Goal: Task Accomplishment & Management: Complete application form

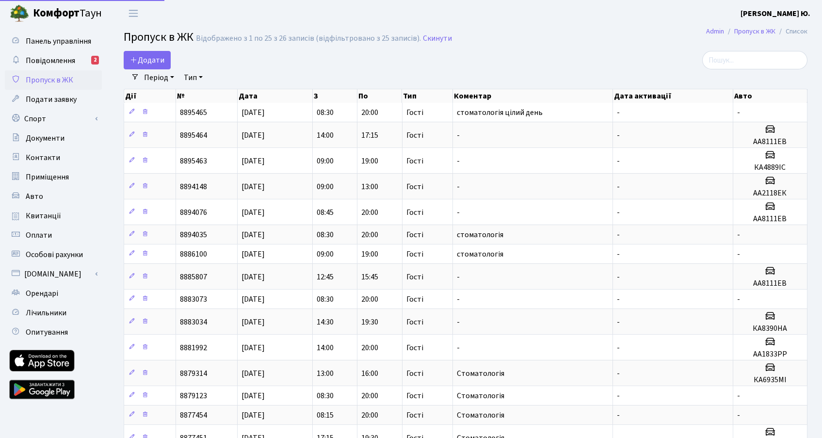
select select "25"
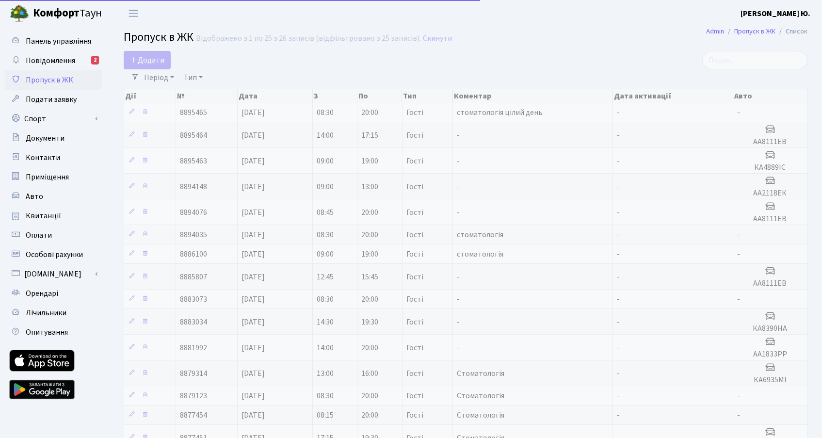
select select "25"
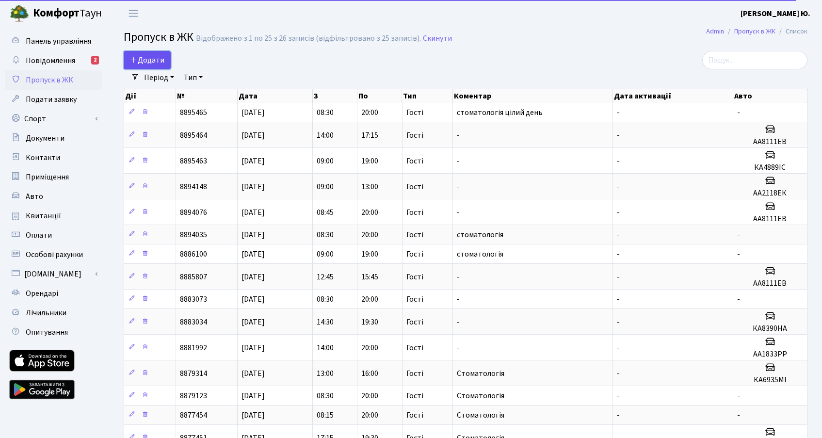
click at [140, 63] on span "Додати" at bounding box center [147, 60] width 34 height 11
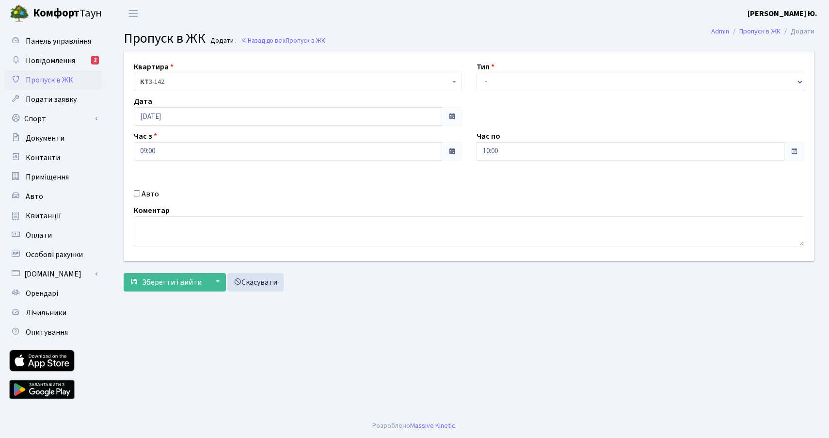
drag, startPoint x: 140, startPoint y: 194, endPoint x: 152, endPoint y: 194, distance: 12.1
click at [140, 194] on div "Авто" at bounding box center [298, 194] width 343 height 12
click at [138, 192] on input "Авто" at bounding box center [137, 193] width 6 height 6
checkbox input "true"
click at [485, 186] on input "БО3151ВН" at bounding box center [641, 185] width 328 height 18
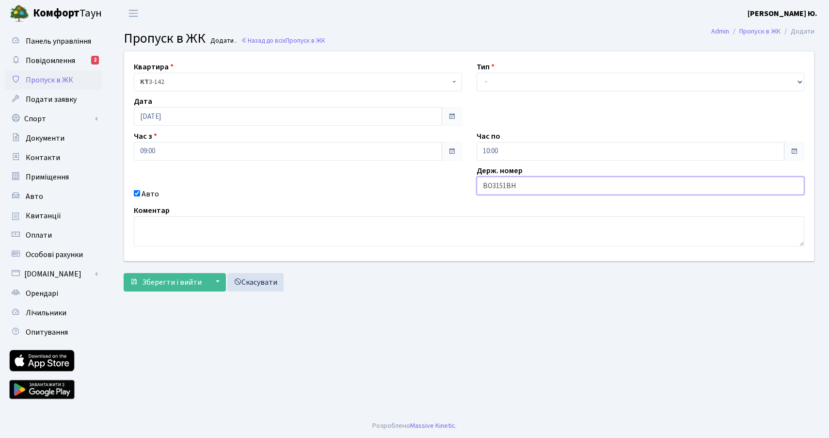
type input "ВО3151ВН"
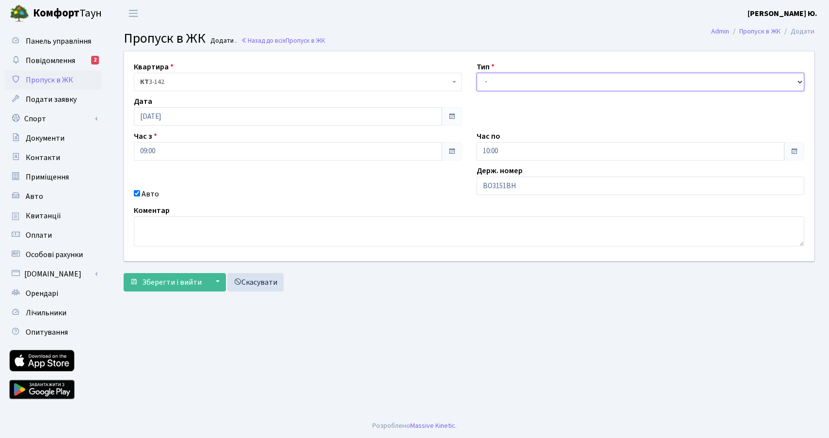
click at [506, 75] on select "- Доставка Таксі Гості Сервіс" at bounding box center [641, 82] width 328 height 18
select select "3"
click at [477, 73] on select "- Доставка Таксі Гості Сервіс" at bounding box center [641, 82] width 328 height 18
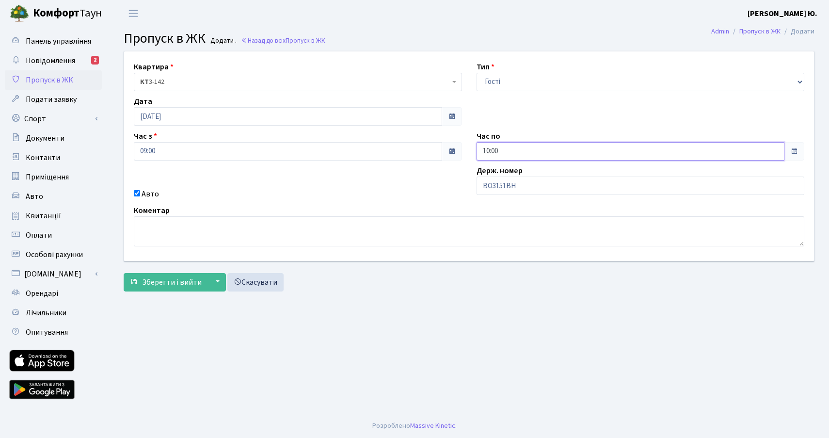
click at [527, 154] on input "10:00" at bounding box center [631, 151] width 308 height 18
click at [510, 185] on icon at bounding box center [503, 185] width 26 height 26
drag, startPoint x: 510, startPoint y: 185, endPoint x: 501, endPoint y: 186, distance: 9.3
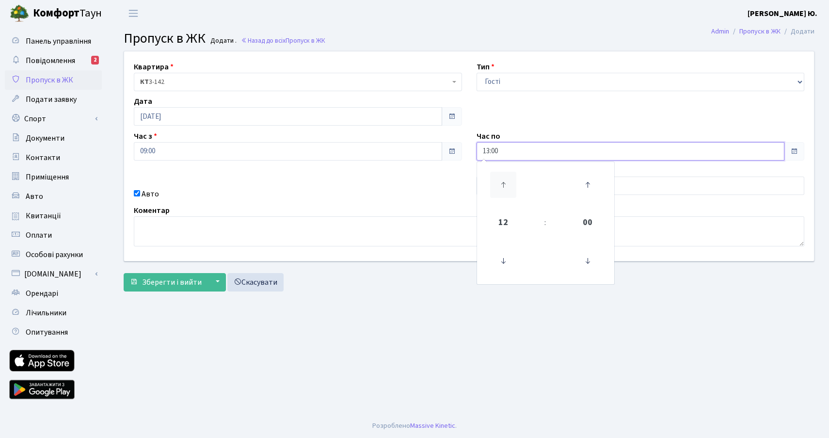
click at [510, 185] on icon at bounding box center [503, 185] width 26 height 26
type input "14:00"
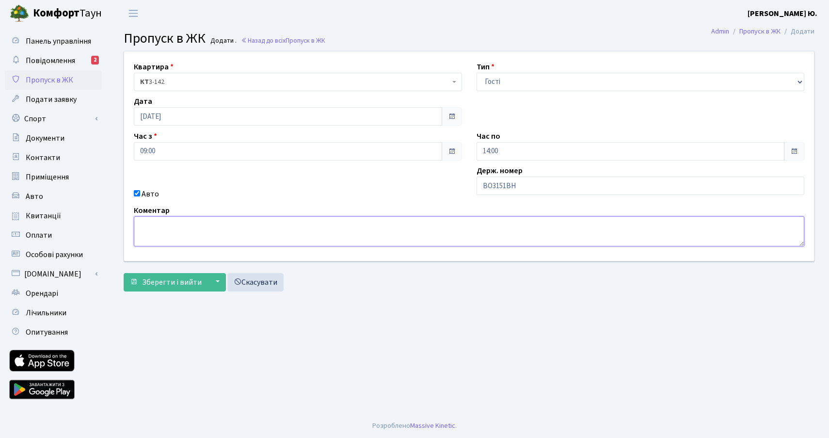
click at [274, 239] on textarea at bounding box center [469, 231] width 671 height 30
type textarea "Стоматологія."
click at [192, 280] on span "Зберегти і вийти" at bounding box center [172, 282] width 60 height 11
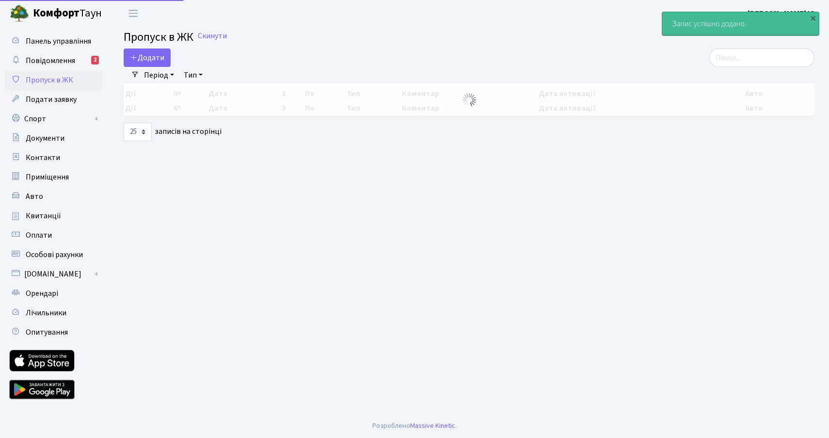
select select "25"
